Goal: Check status: Check status

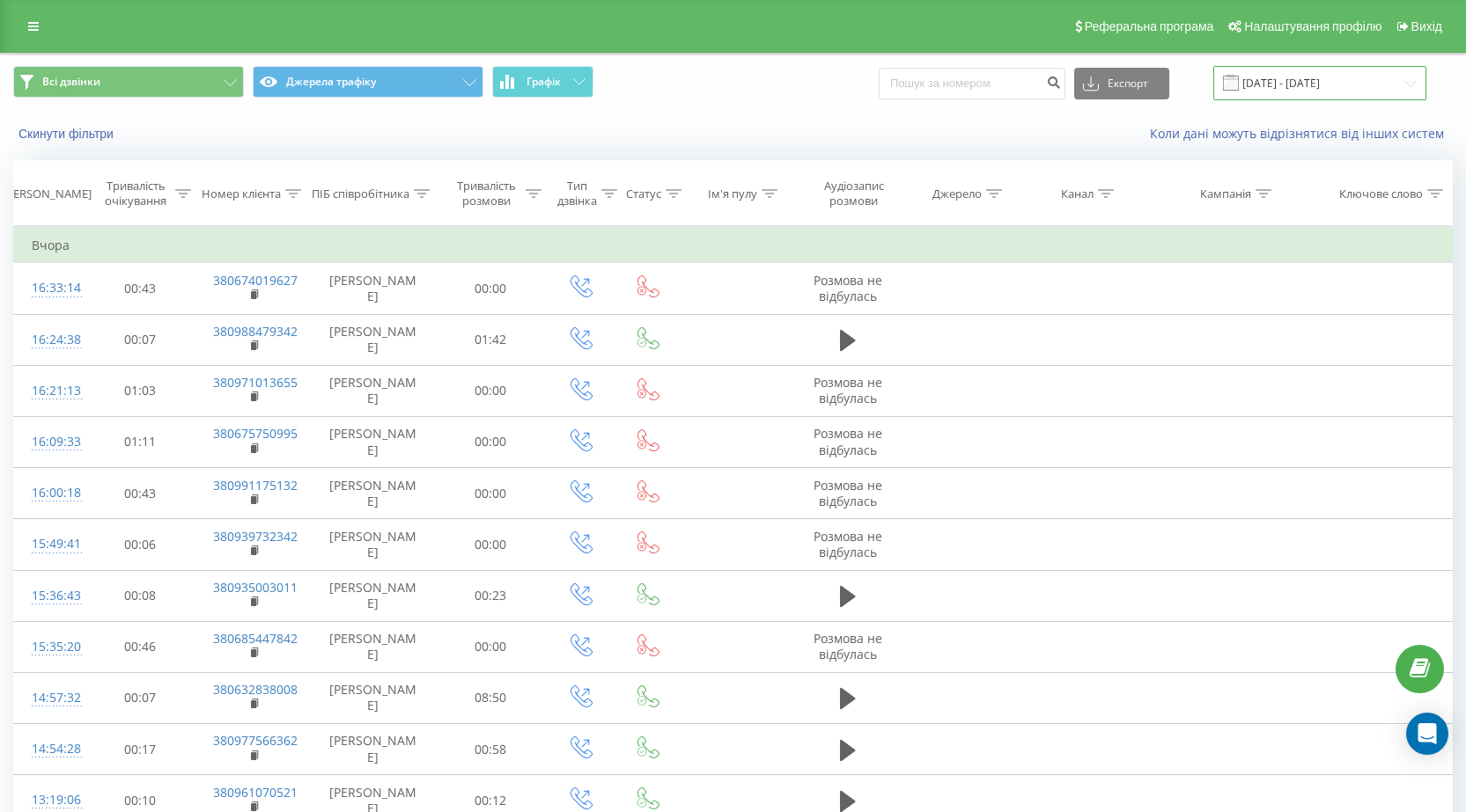
click at [1342, 86] on input "[DATE] - [DATE]" at bounding box center [1319, 83] width 213 height 34
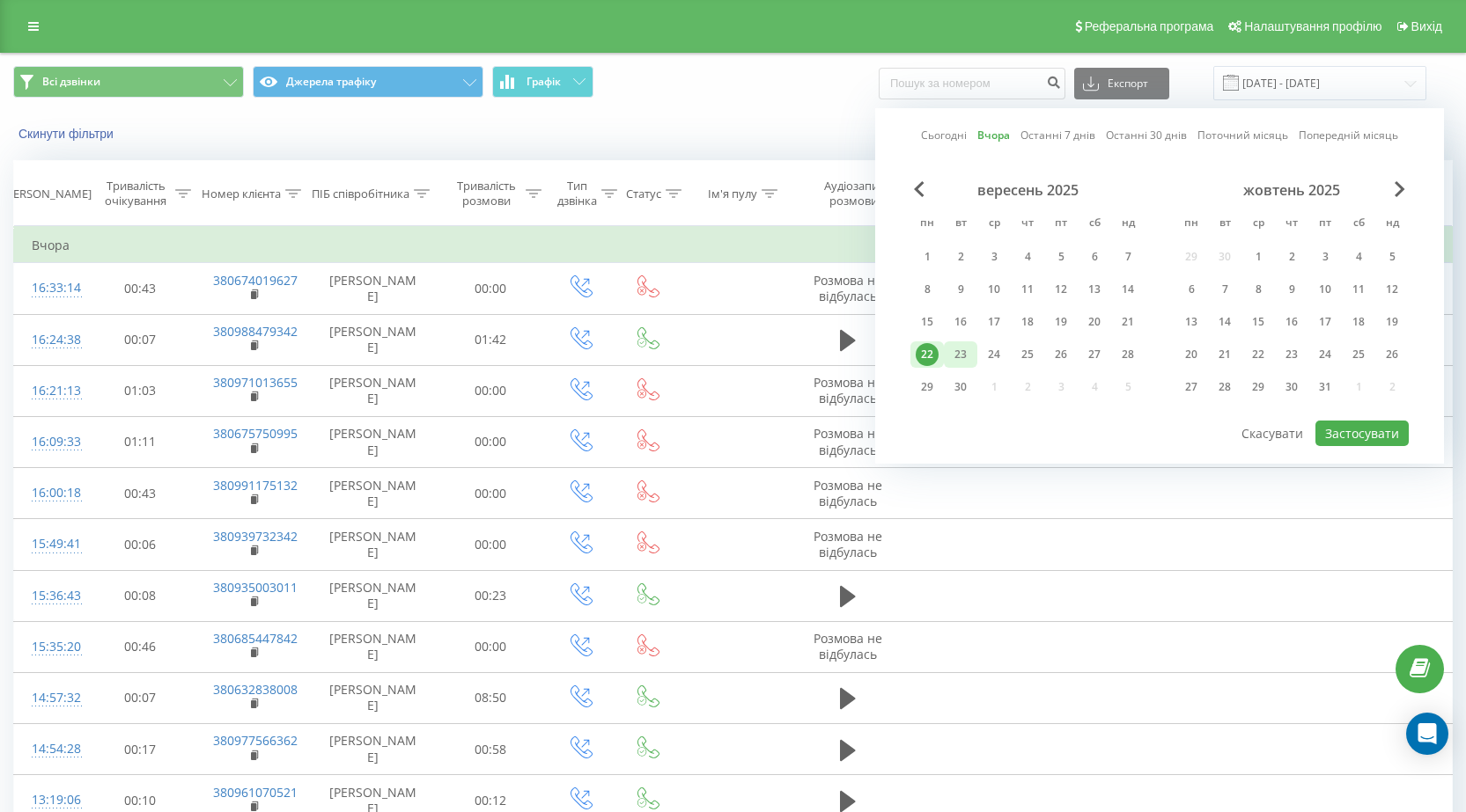
click at [956, 358] on div "23" at bounding box center [960, 354] width 23 height 23
click at [1354, 430] on button "Застосувати" at bounding box center [1362, 433] width 93 height 25
type input "23.09.2025 - 23.09.2025"
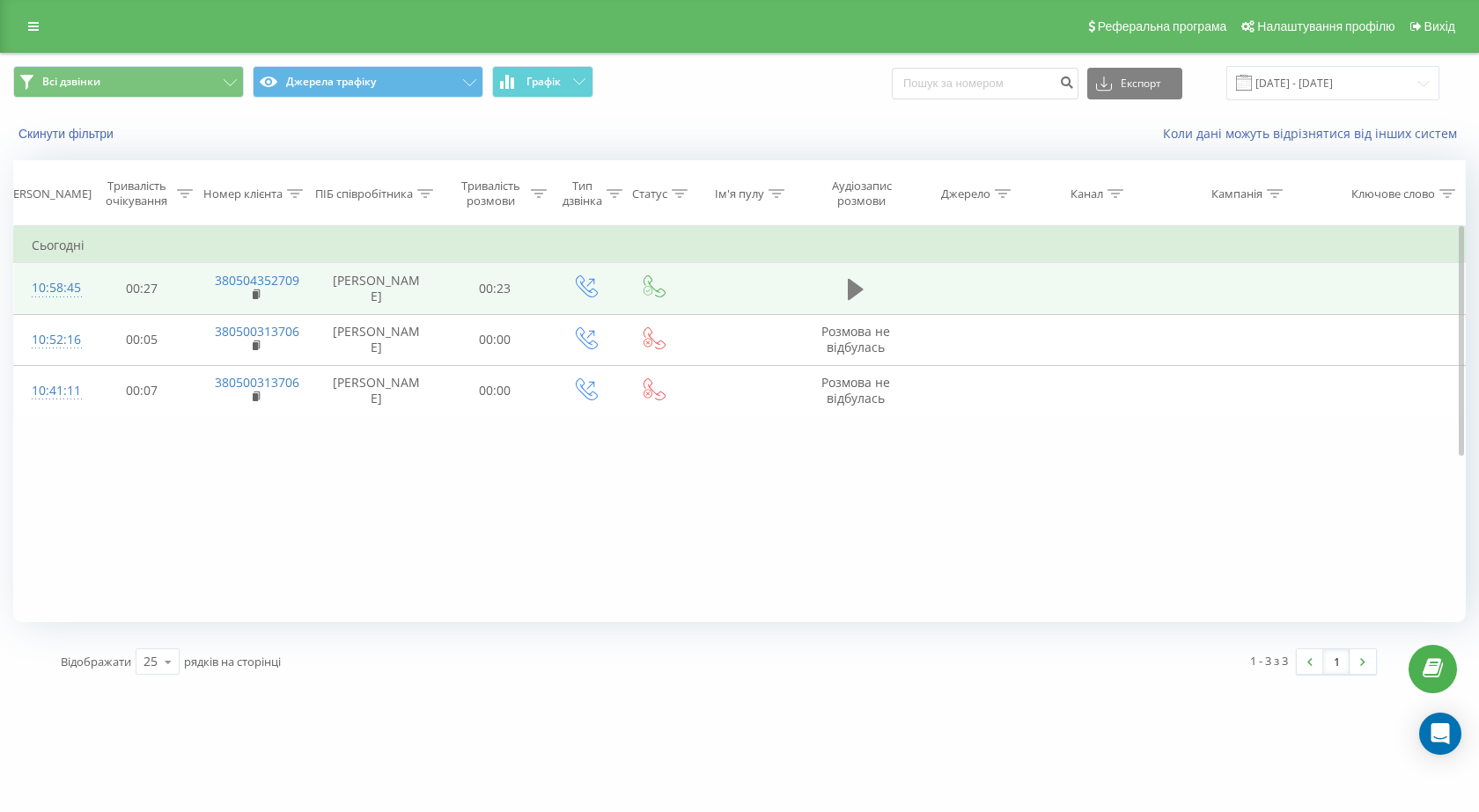
click at [856, 290] on icon at bounding box center [855, 289] width 16 height 25
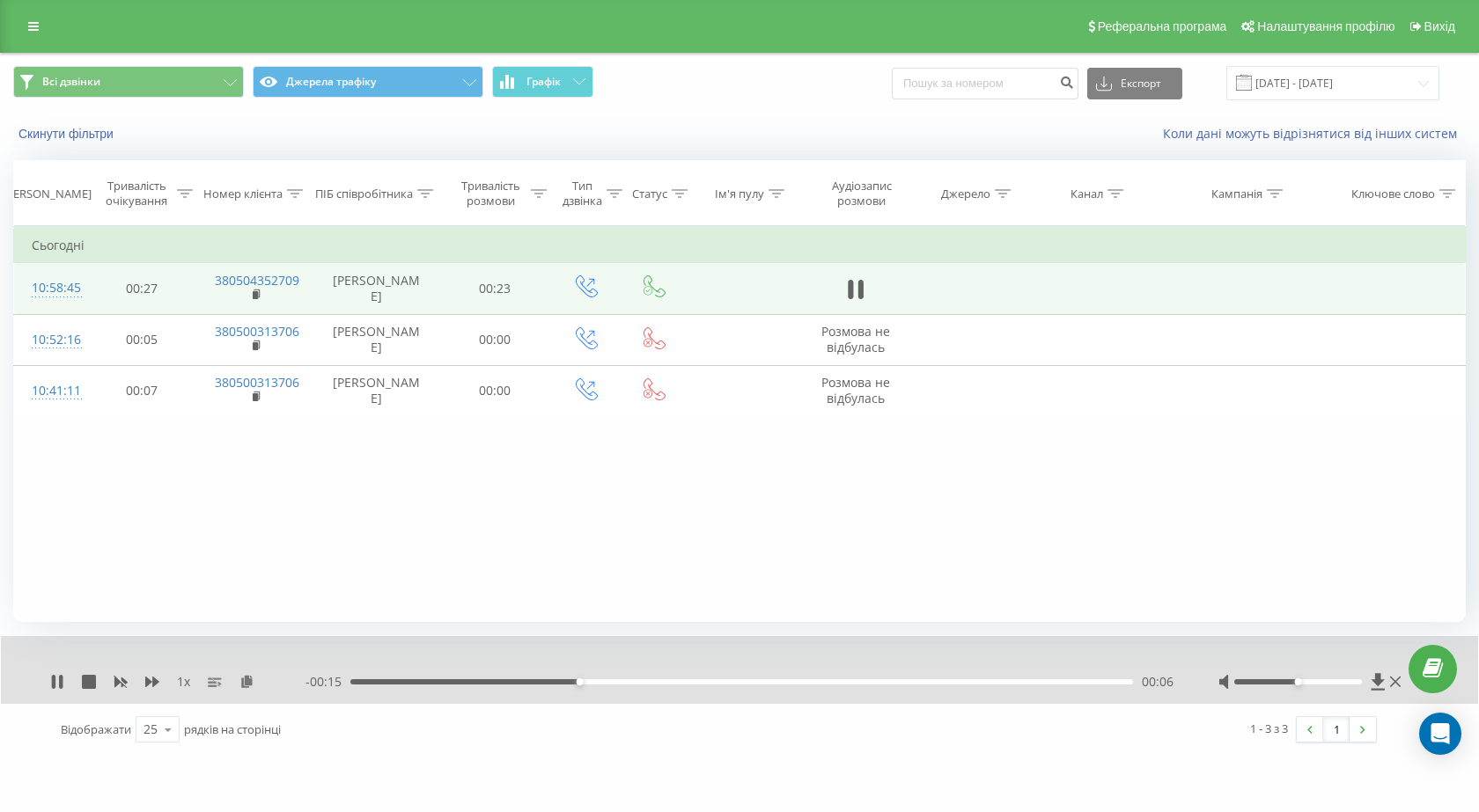
click at [488, 686] on div "- 00:15 00:06 00:06" at bounding box center [740, 681] width 869 height 18
drag, startPoint x: 616, startPoint y: 681, endPoint x: 420, endPoint y: 684, distance: 196.0
click at [416, 684] on div "00:02" at bounding box center [742, 682] width 783 height 6
drag, startPoint x: 1303, startPoint y: 686, endPoint x: 1378, endPoint y: 686, distance: 75.0
click at [1378, 686] on div at bounding box center [1312, 681] width 187 height 18
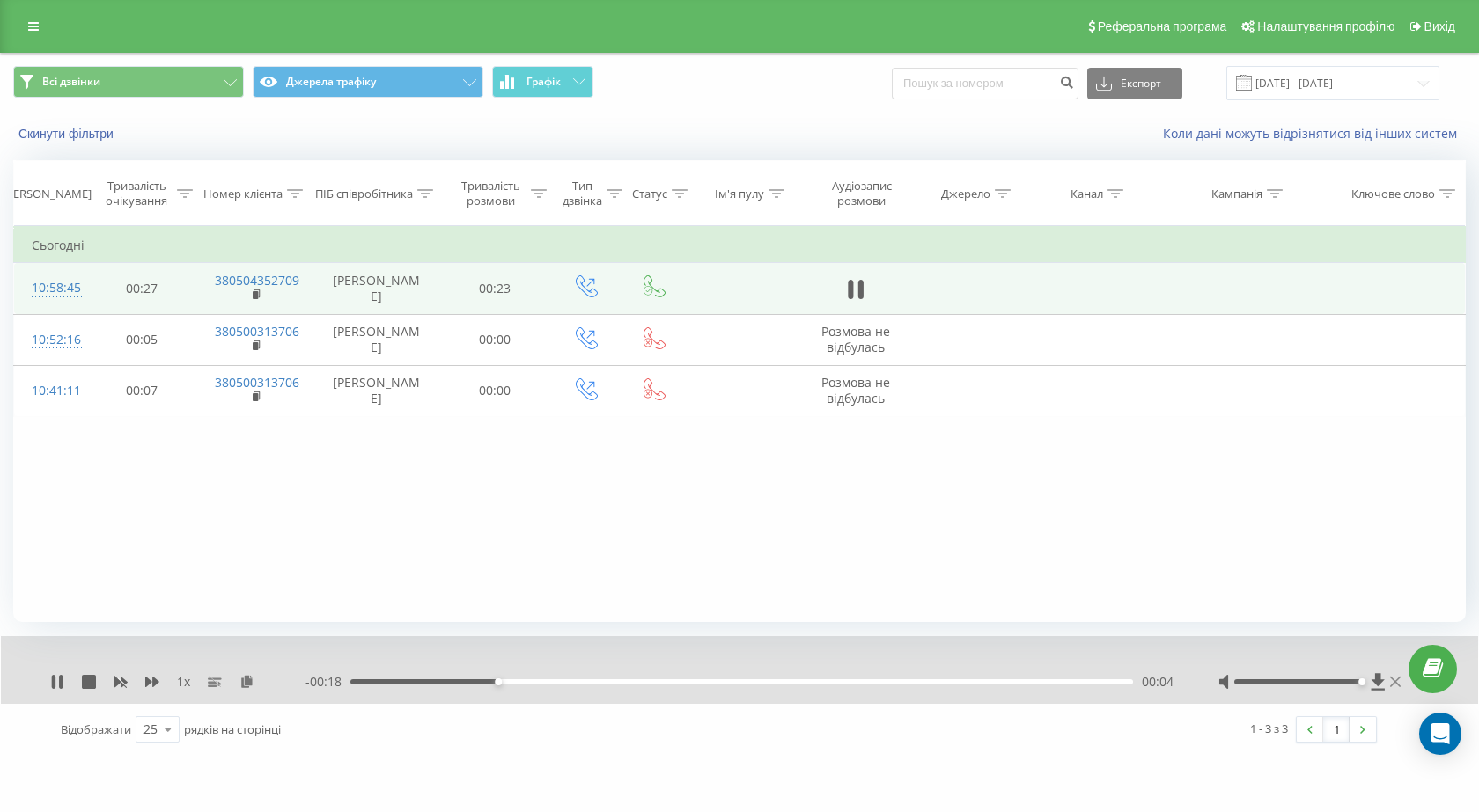
drag, startPoint x: 1299, startPoint y: 686, endPoint x: 1393, endPoint y: 687, distance: 94.0
click at [1393, 687] on div at bounding box center [1312, 681] width 187 height 18
click at [442, 682] on div "00:02" at bounding box center [742, 682] width 783 height 6
click at [429, 681] on div "00:04" at bounding box center [742, 682] width 783 height 6
click at [56, 680] on icon at bounding box center [54, 681] width 4 height 14
